Goal: Find specific fact: Find specific page/section

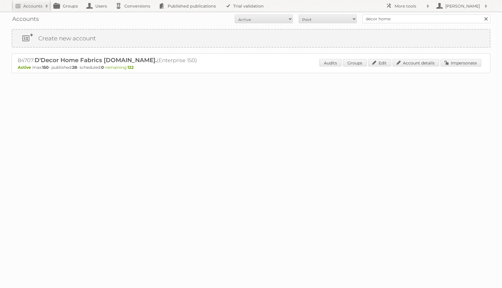
click at [17, 58] on div "84707: D'Decor Home Fabrics [DOMAIN_NAME]. (Enterprise 150) Active max: 150 - p…" at bounding box center [251, 63] width 479 height 20
copy h2 "84707"
click at [34, 61] on h2 "76687: GD Comercializadora del Bajio RFC GCB070815DR5 (Enterprise 250)" at bounding box center [119, 61] width 203 height 8
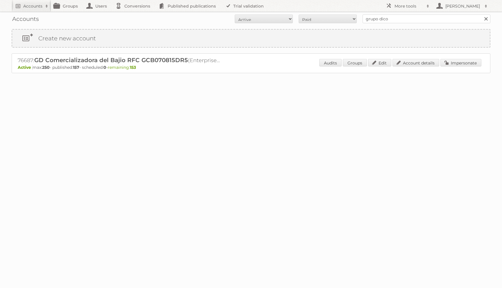
click at [32, 60] on h2 "76687: GD Comercializadora del Bajio RFC GCB070815DR5 (Enterprise 250)" at bounding box center [119, 61] width 203 height 8
copy h2 "76687"
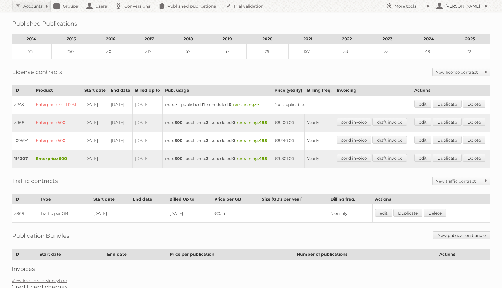
scroll to position [105, 0]
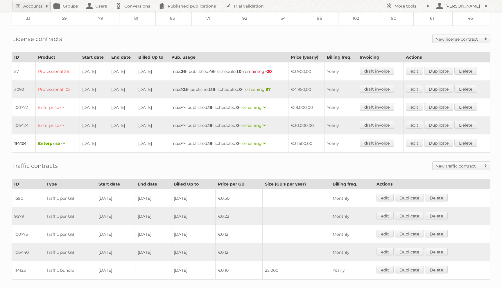
scroll to position [117, 0]
